Goal: Book appointment/travel/reservation

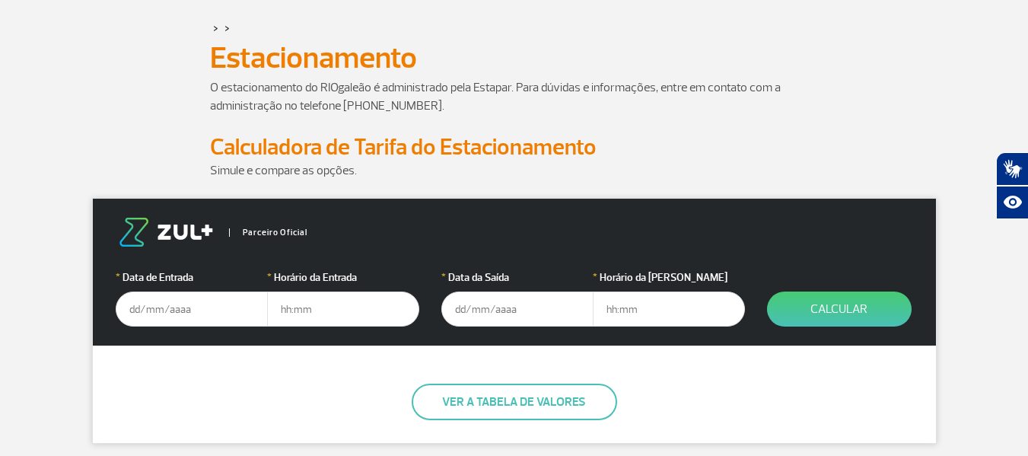
scroll to position [76, 0]
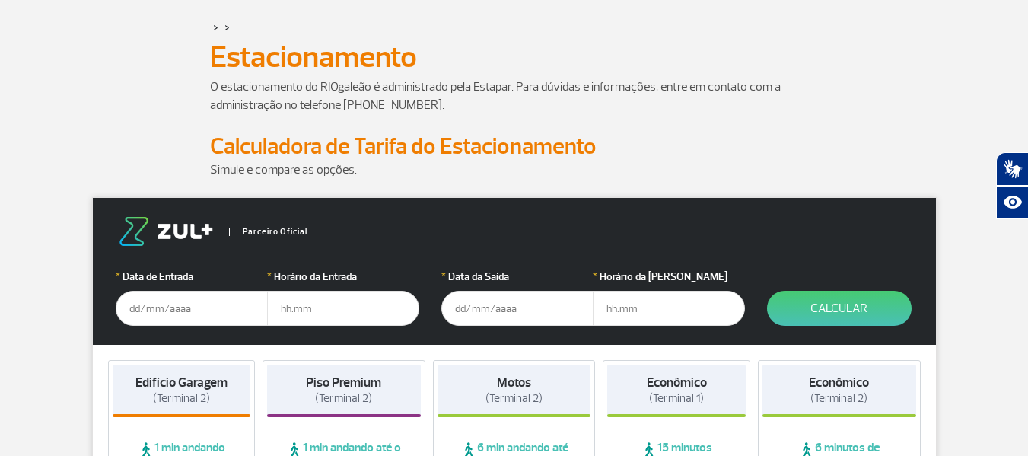
click at [177, 313] on input "text" at bounding box center [192, 308] width 152 height 35
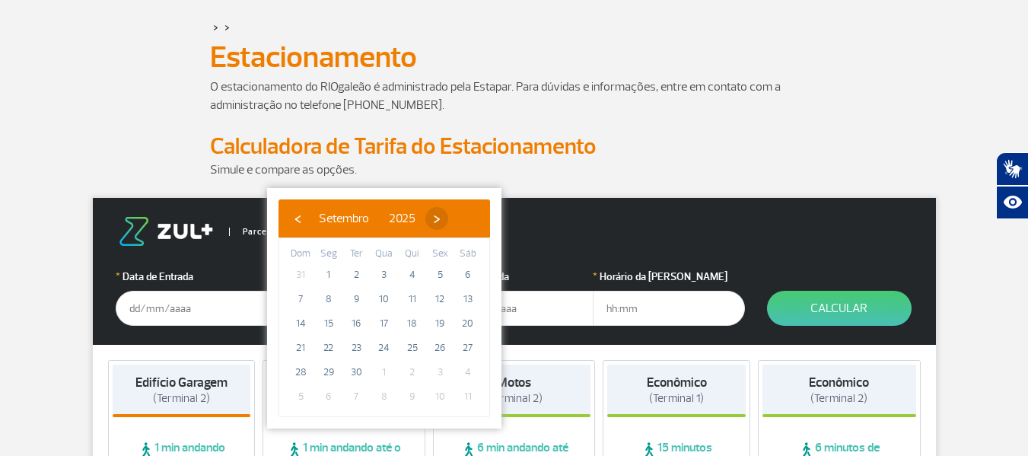
click at [448, 213] on span "›" at bounding box center [436, 218] width 23 height 23
click at [439, 213] on span "›" at bounding box center [427, 218] width 23 height 23
click at [302, 216] on span "‹" at bounding box center [297, 218] width 23 height 23
click at [442, 351] on span "24" at bounding box center [440, 348] width 24 height 24
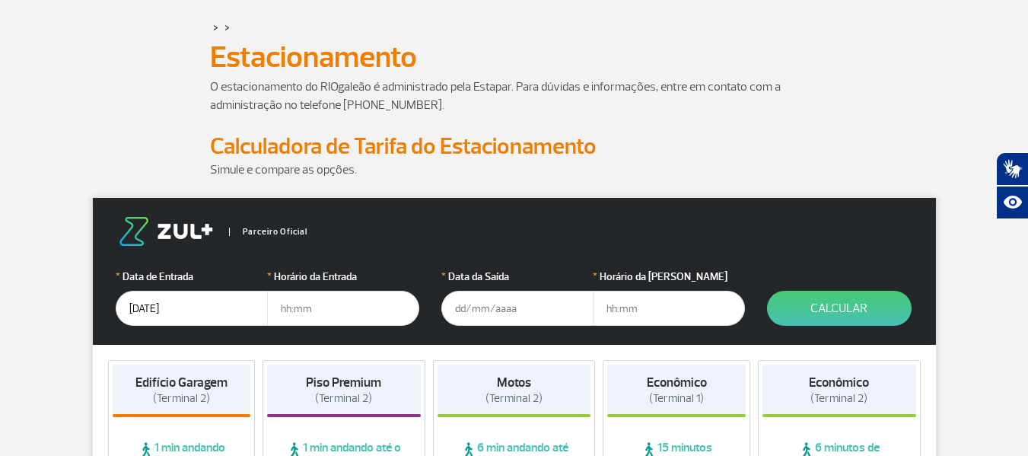
click at [301, 304] on input "text" at bounding box center [343, 308] width 152 height 35
click at [150, 306] on input "[DATE]" at bounding box center [192, 308] width 152 height 35
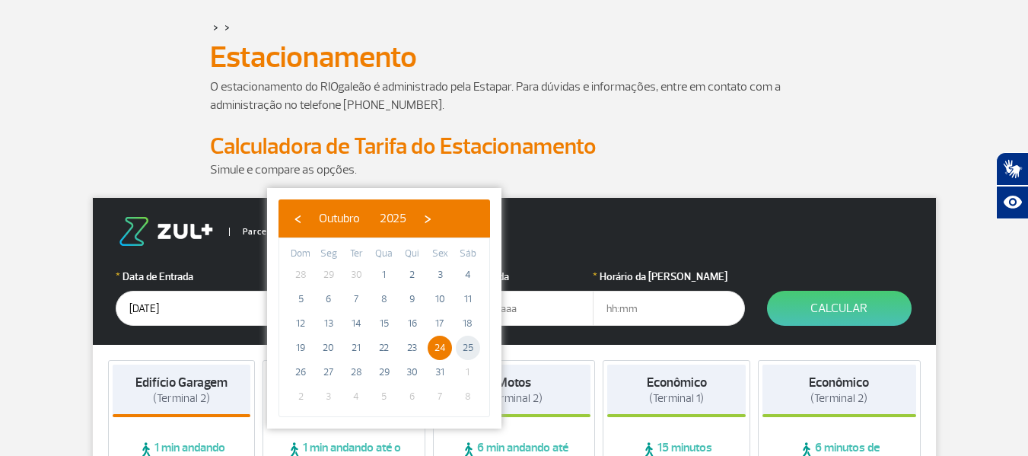
click at [468, 343] on span "25" at bounding box center [468, 348] width 24 height 24
type input "[DATE]"
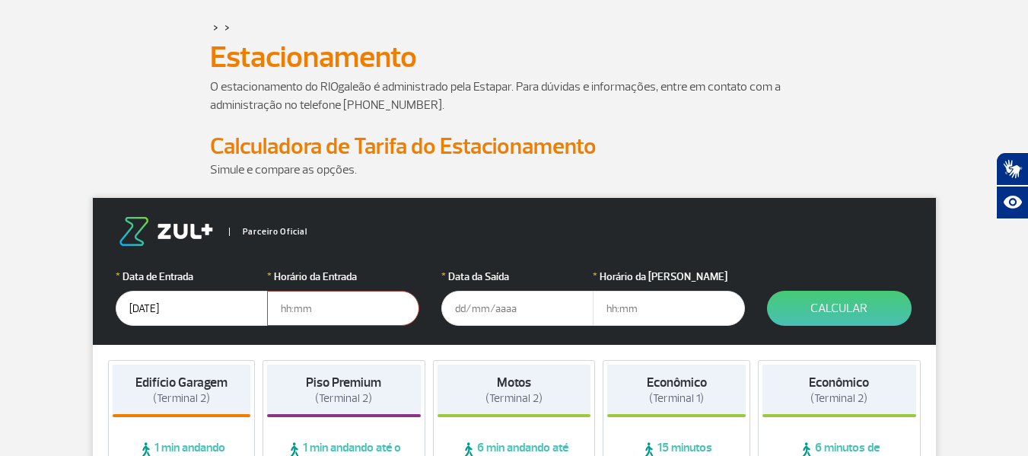
click at [312, 306] on input "text" at bounding box center [343, 308] width 152 height 35
click at [333, 311] on input "00:00" at bounding box center [343, 308] width 152 height 35
type input "0"
type input "01:00"
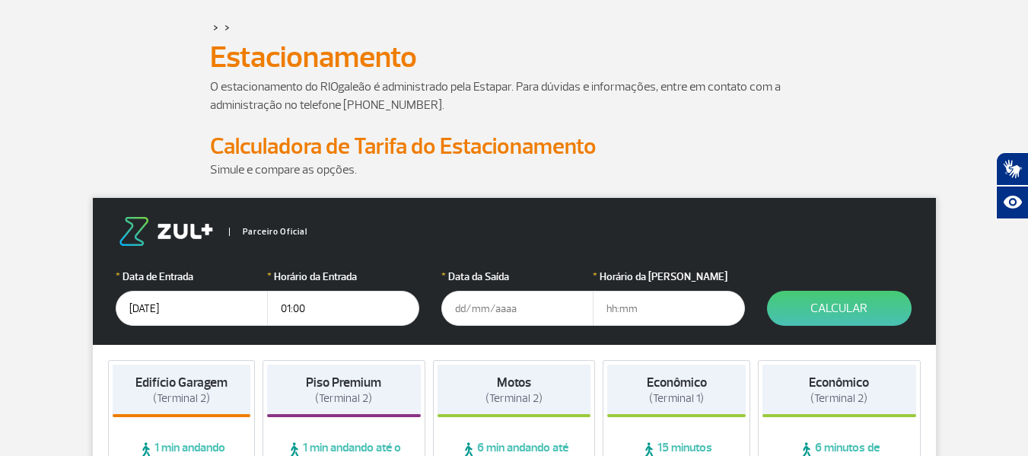
click at [468, 307] on input "text" at bounding box center [517, 308] width 152 height 35
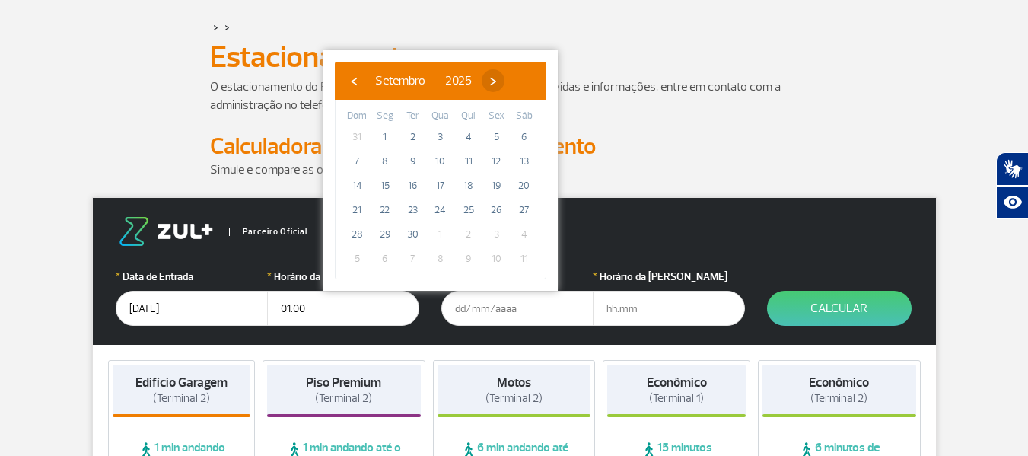
click at [505, 75] on span "›" at bounding box center [493, 80] width 23 height 23
click at [499, 228] on span "31" at bounding box center [496, 234] width 24 height 24
type input "[DATE]"
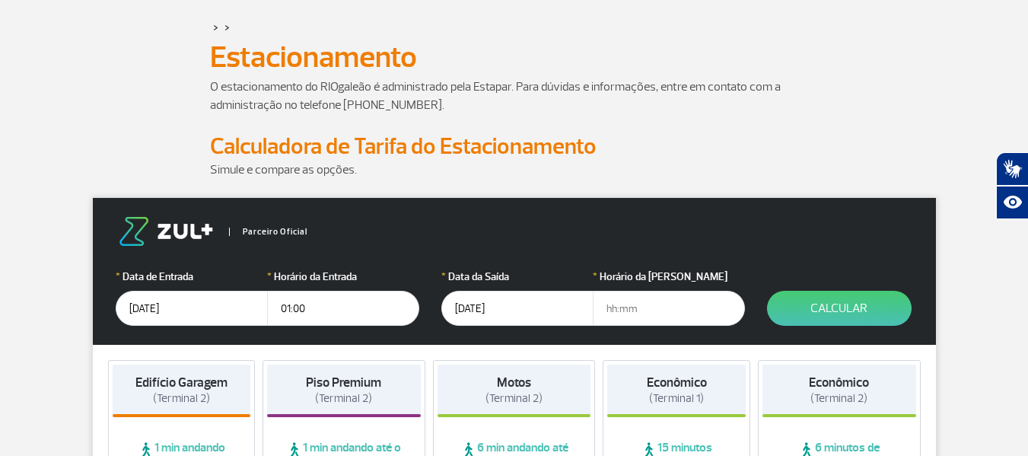
click at [637, 302] on input "text" at bounding box center [669, 308] width 152 height 35
type input "23:00"
click at [877, 320] on button "Calcular" at bounding box center [839, 308] width 145 height 35
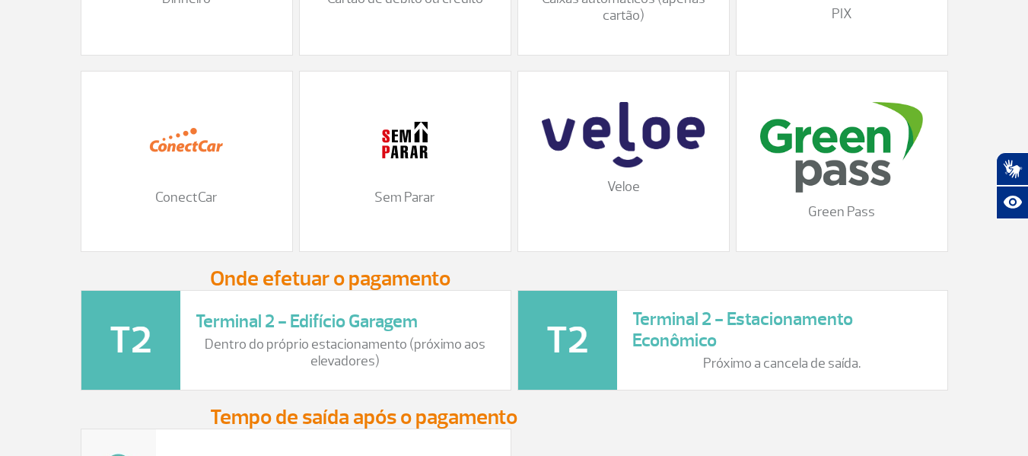
scroll to position [1768, 0]
click at [372, 370] on p "Dentro do próprio estacionamento (próximo aos elevadores)" at bounding box center [346, 353] width 300 height 33
click at [717, 350] on h3 "Terminal 2 - Estacionamento Econômico" at bounding box center [782, 331] width 300 height 44
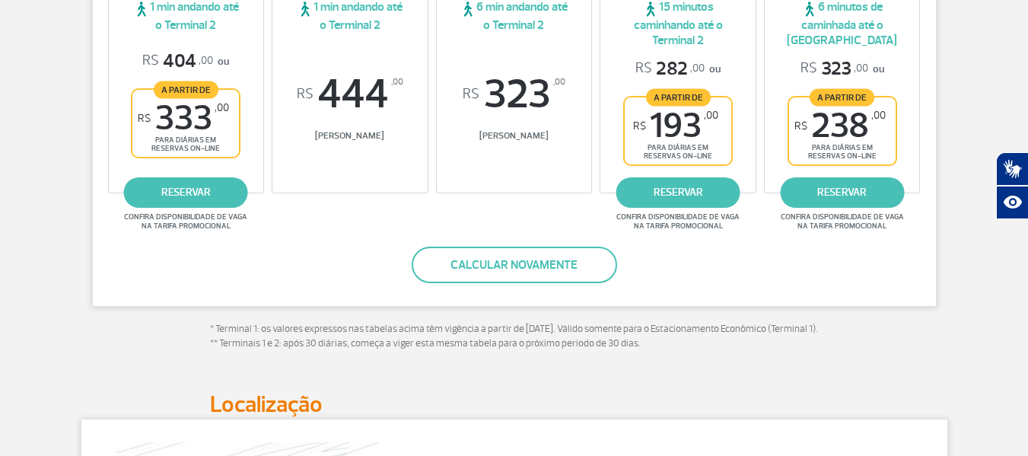
scroll to position [398, 0]
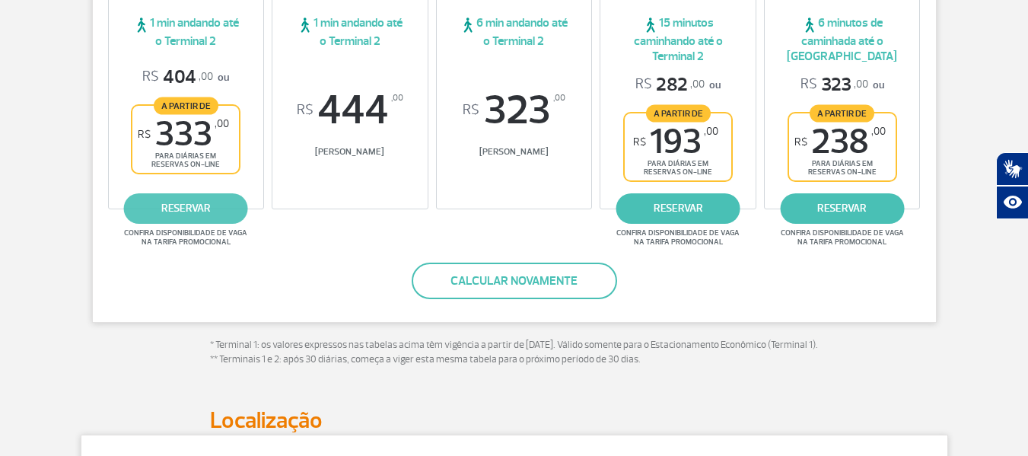
click at [164, 214] on link "reservar" at bounding box center [186, 208] width 124 height 30
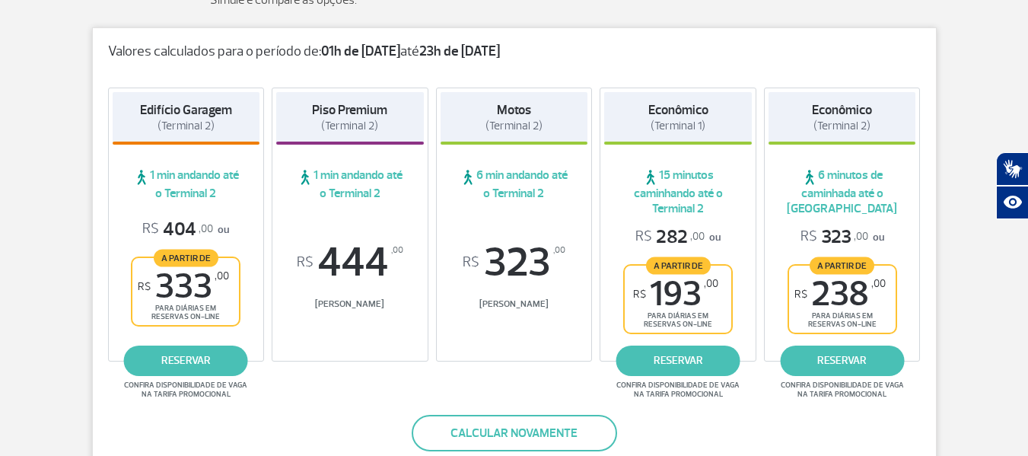
scroll to position [322, 0]
